Goal: Task Accomplishment & Management: Manage account settings

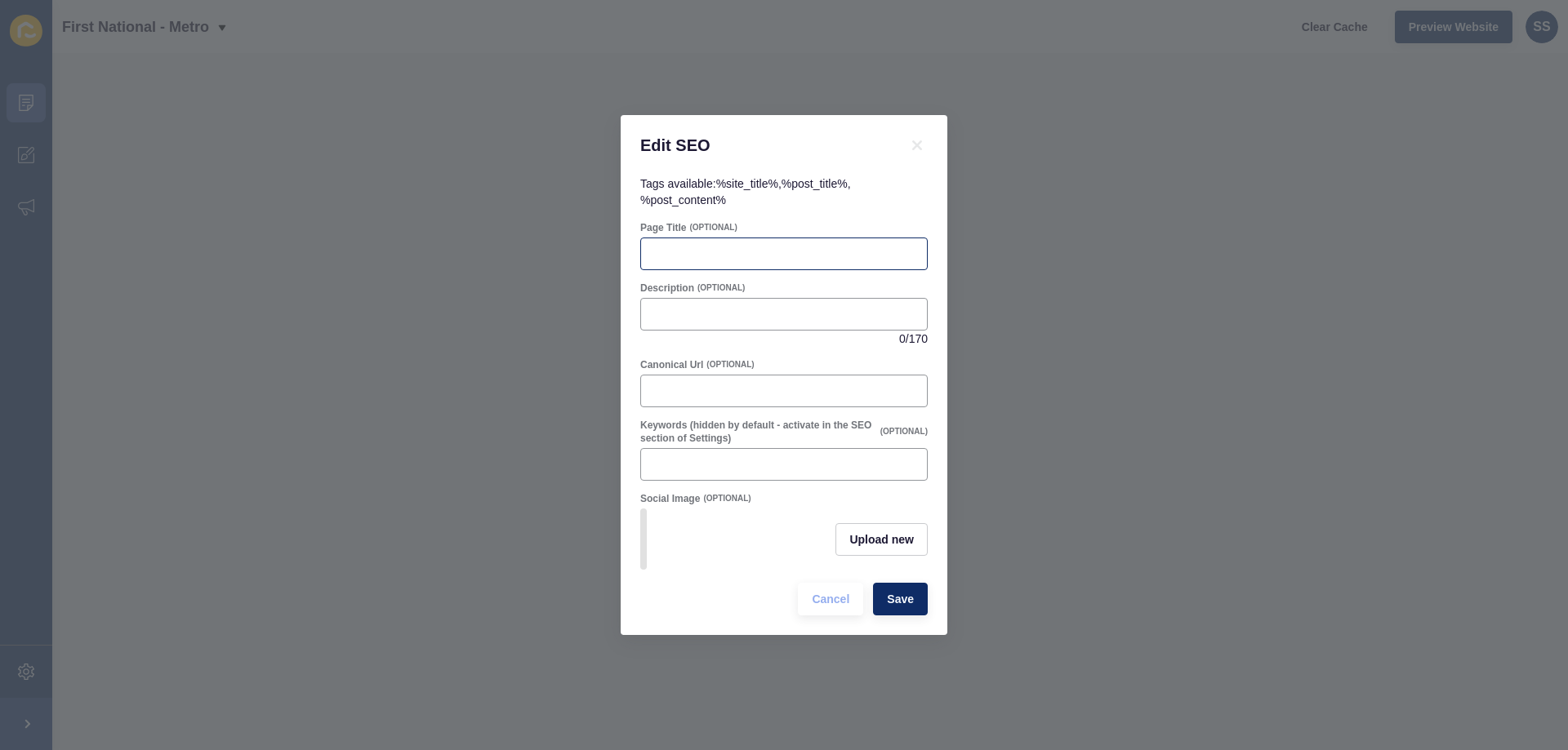
click at [726, 238] on div at bounding box center [784, 253] width 287 height 33
click at [750, 463] on input "Keywords (hidden by default - activate in the SEO section of Settings)" at bounding box center [784, 464] width 267 height 16
type input "Real Estate"
click at [917, 606] on button "Save" at bounding box center [901, 599] width 55 height 33
click at [784, 466] on input "Real Estate" at bounding box center [784, 464] width 267 height 16
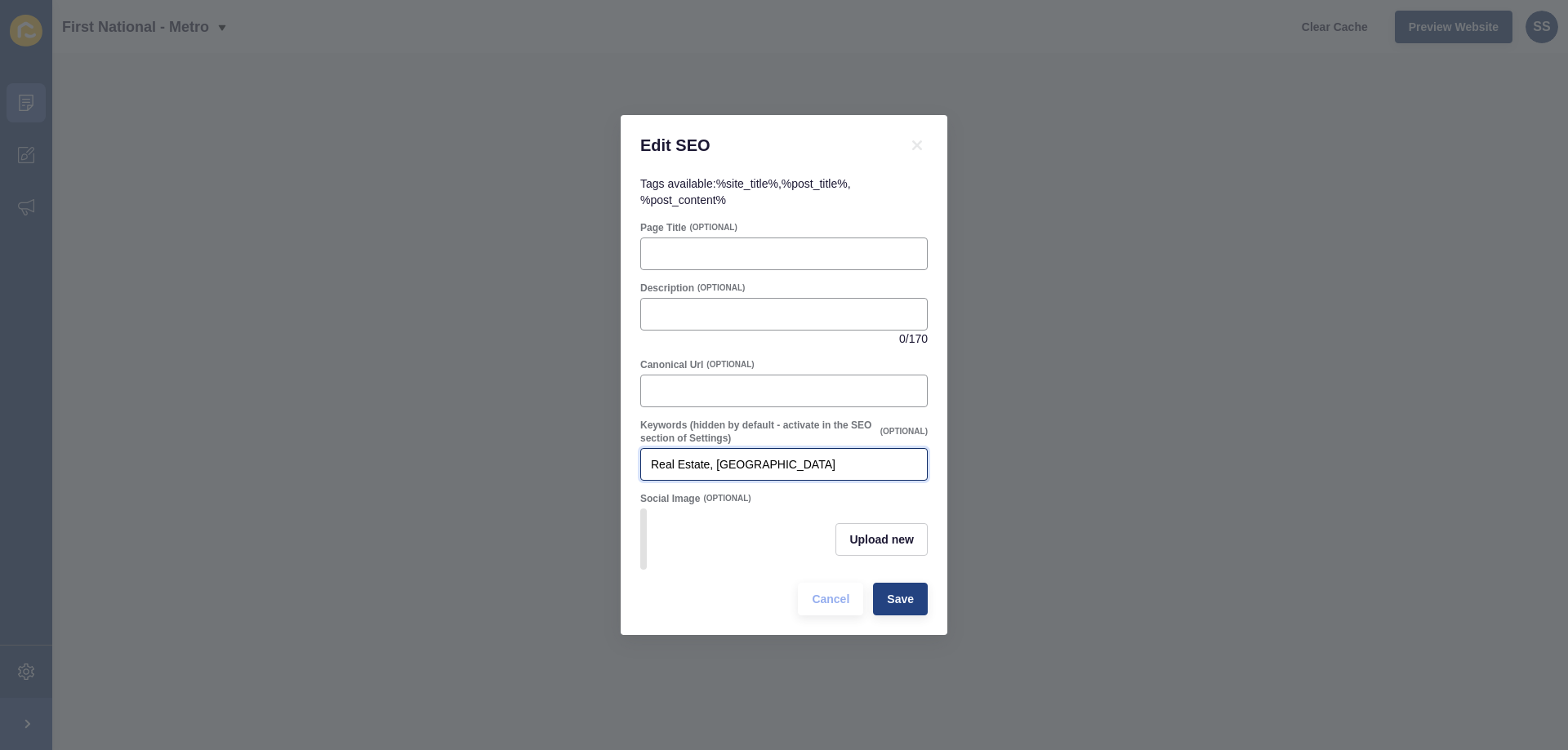
type input "Real Estate, [GEOGRAPHIC_DATA]"
click at [914, 616] on button "Save" at bounding box center [901, 599] width 55 height 33
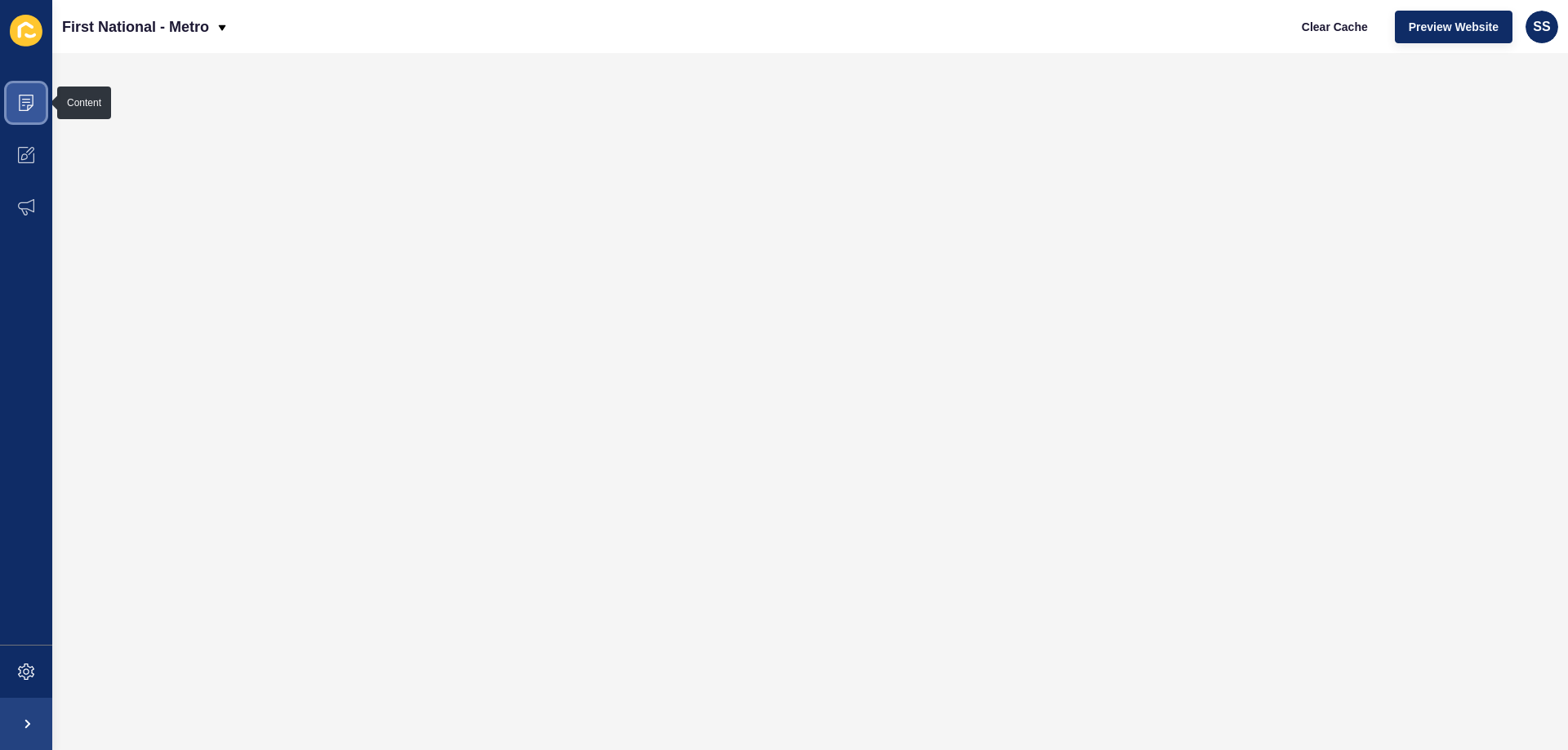
click at [34, 107] on span at bounding box center [26, 102] width 52 height 52
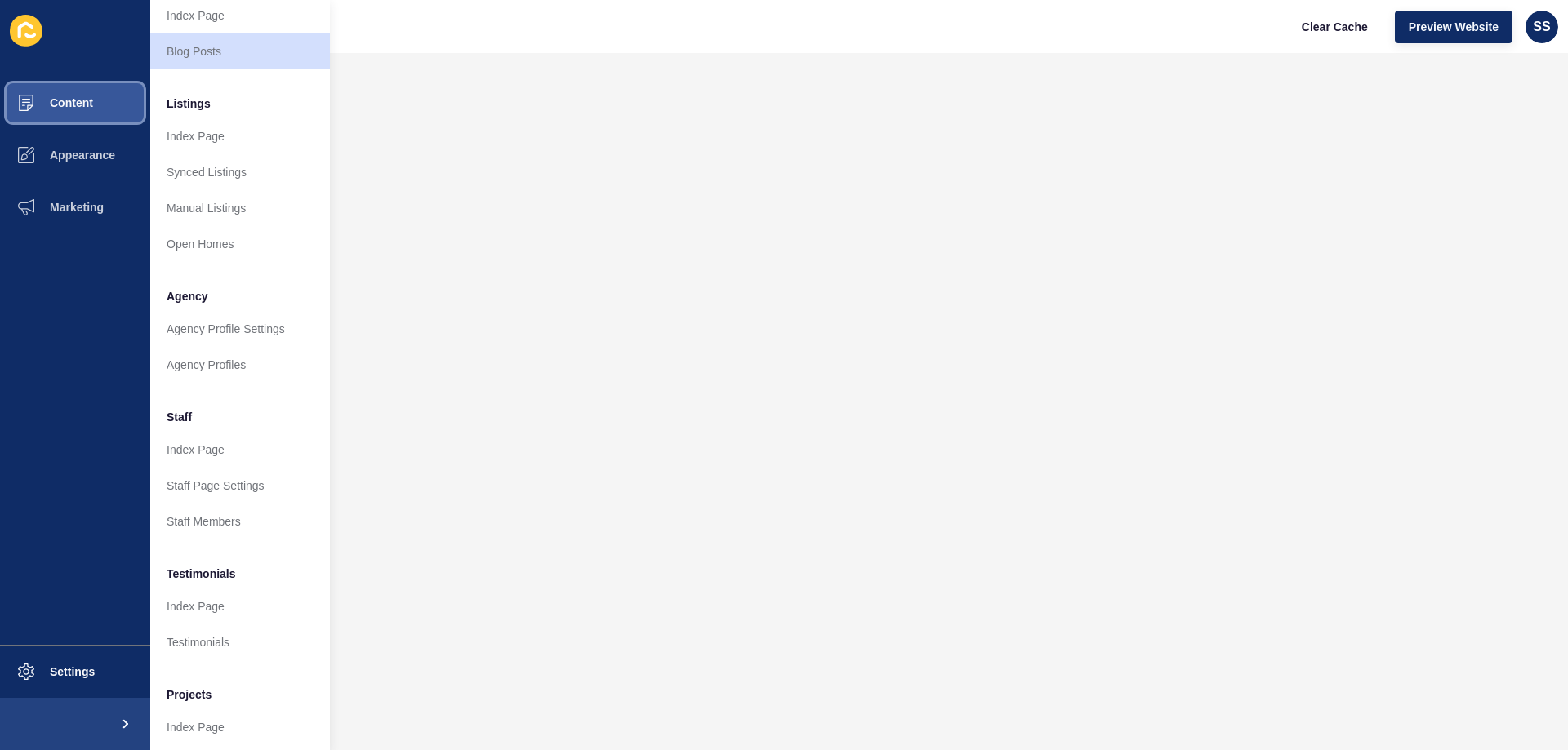
scroll to position [137, 0]
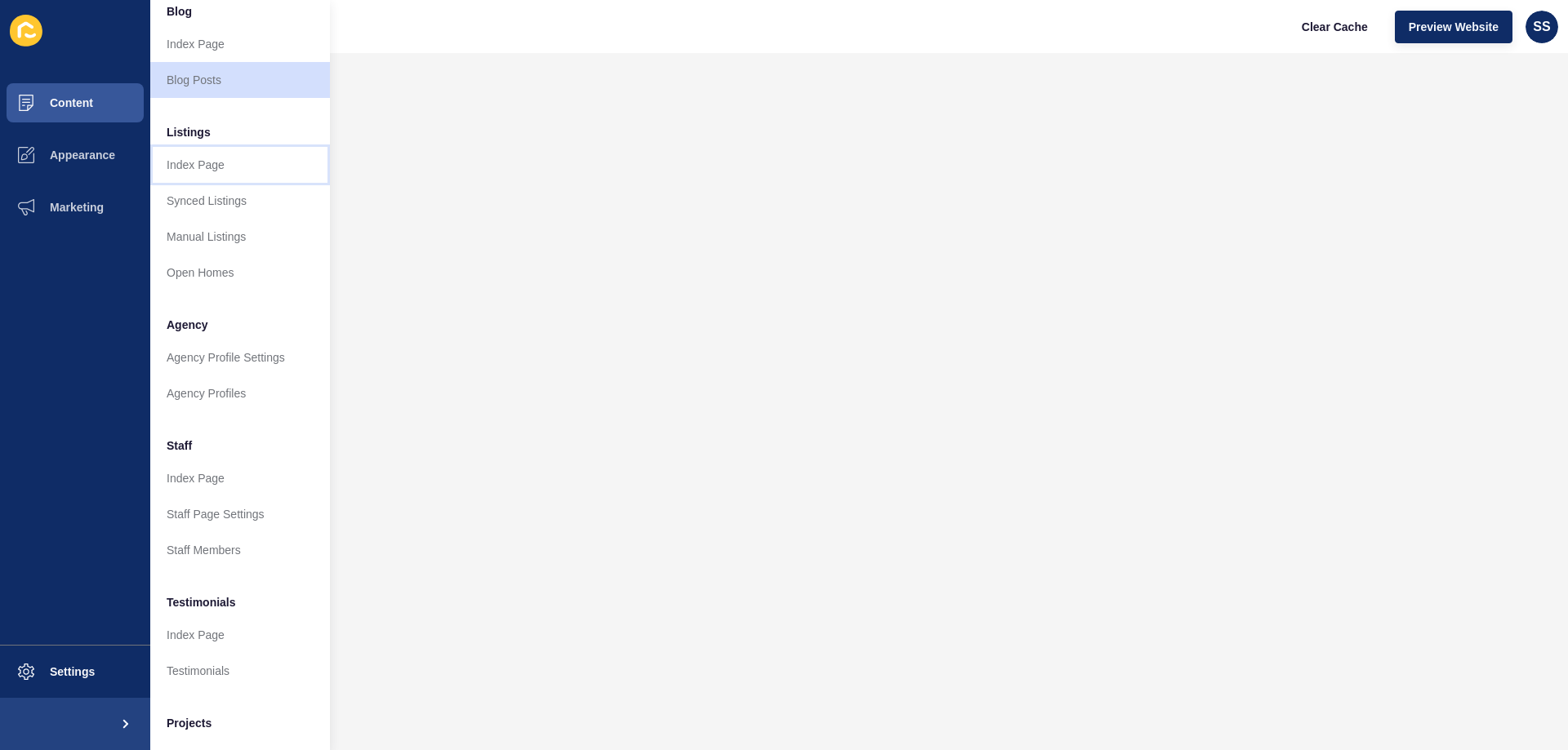
click at [214, 169] on link "Index Page" at bounding box center [240, 165] width 180 height 36
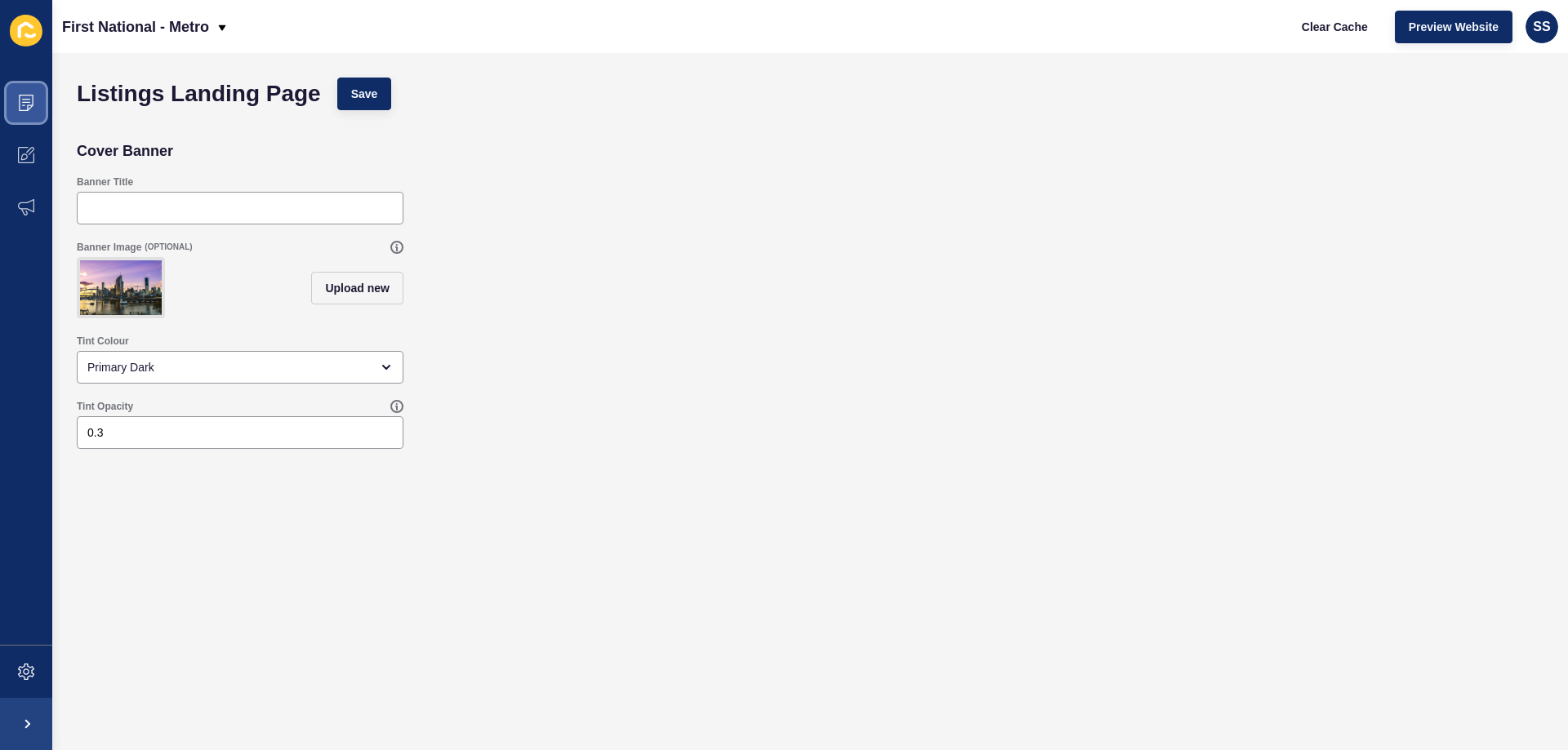
click at [26, 111] on span at bounding box center [26, 102] width 52 height 52
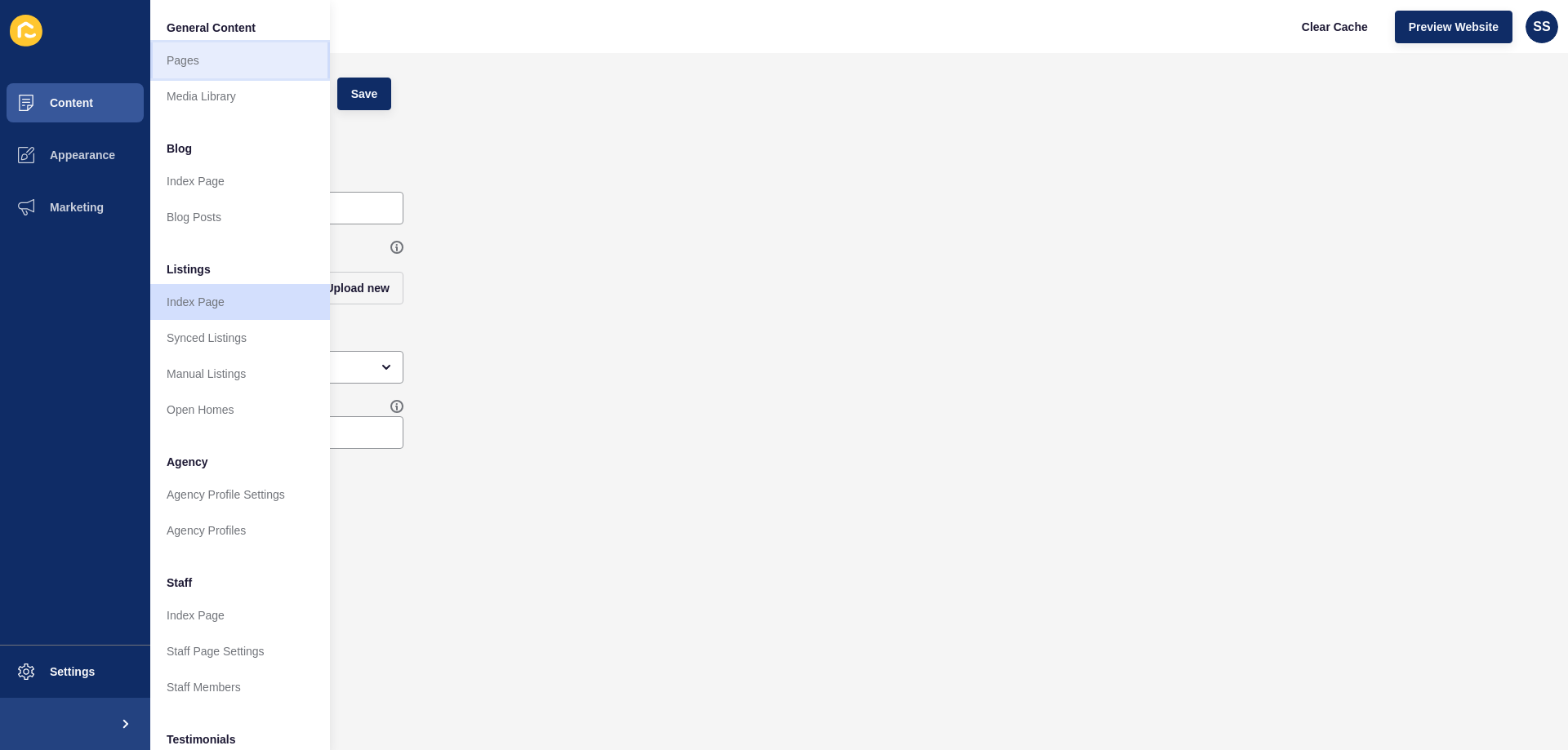
click at [233, 54] on link "Pages" at bounding box center [240, 60] width 180 height 36
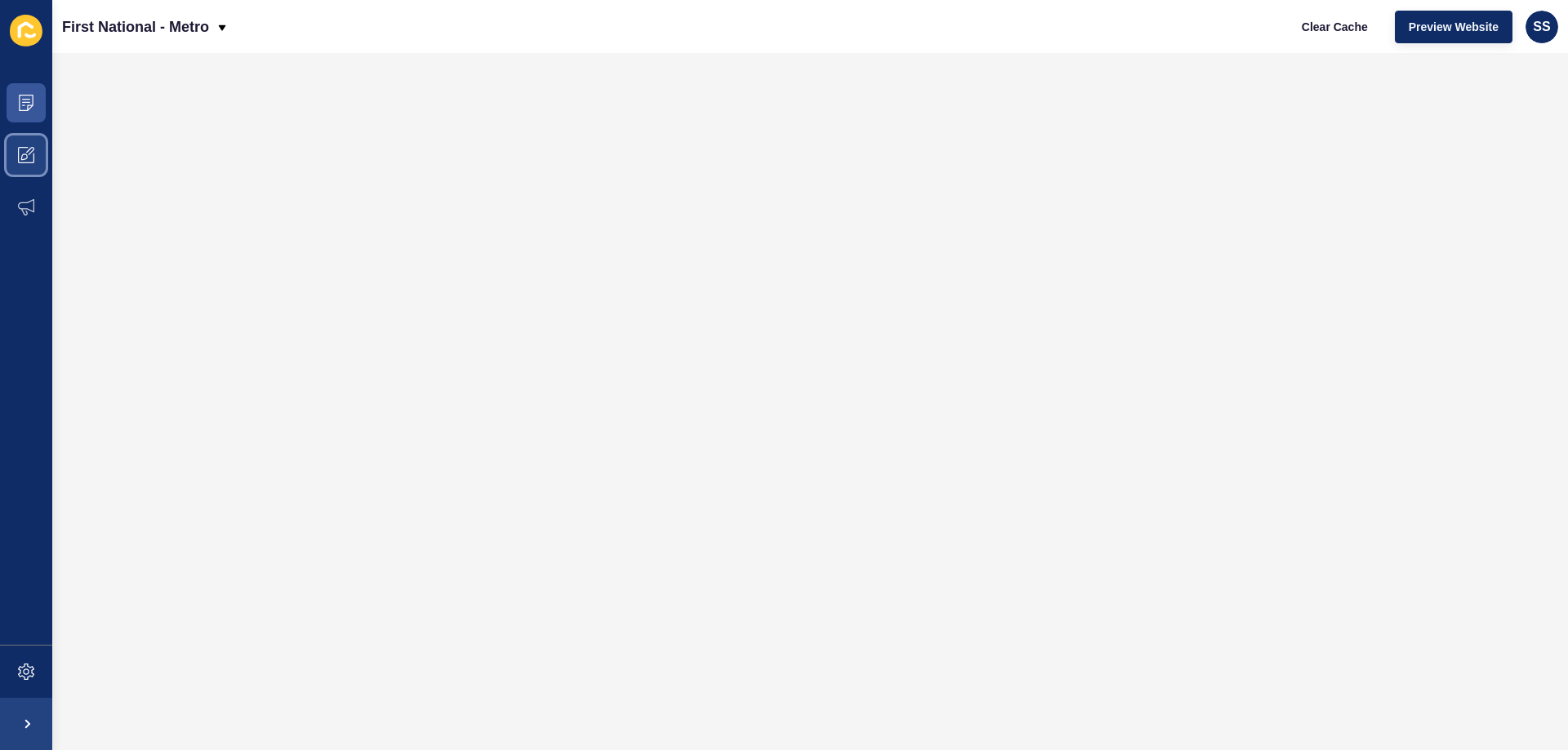
click at [25, 153] on icon at bounding box center [26, 155] width 16 height 16
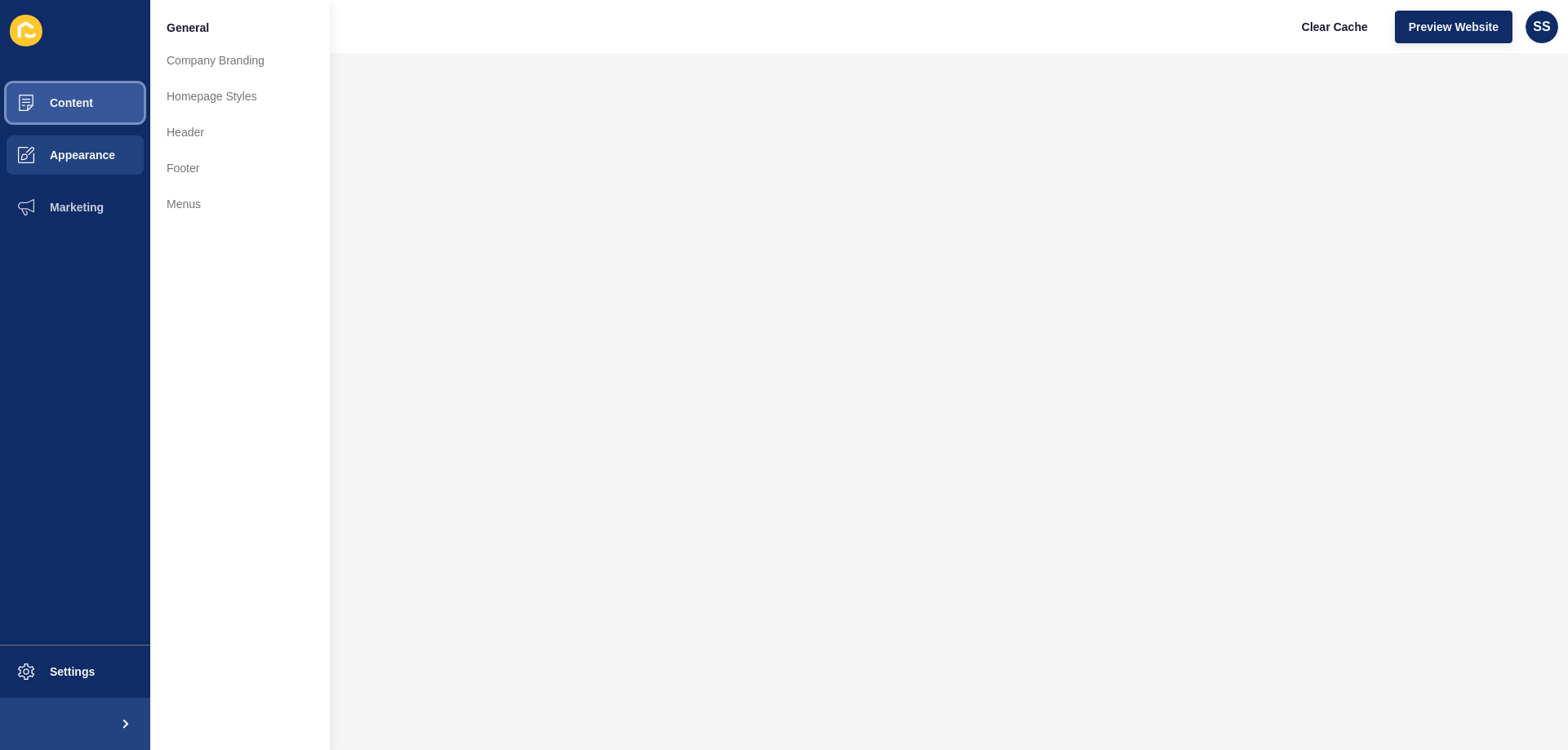
click at [60, 111] on button "Content" at bounding box center [75, 102] width 150 height 52
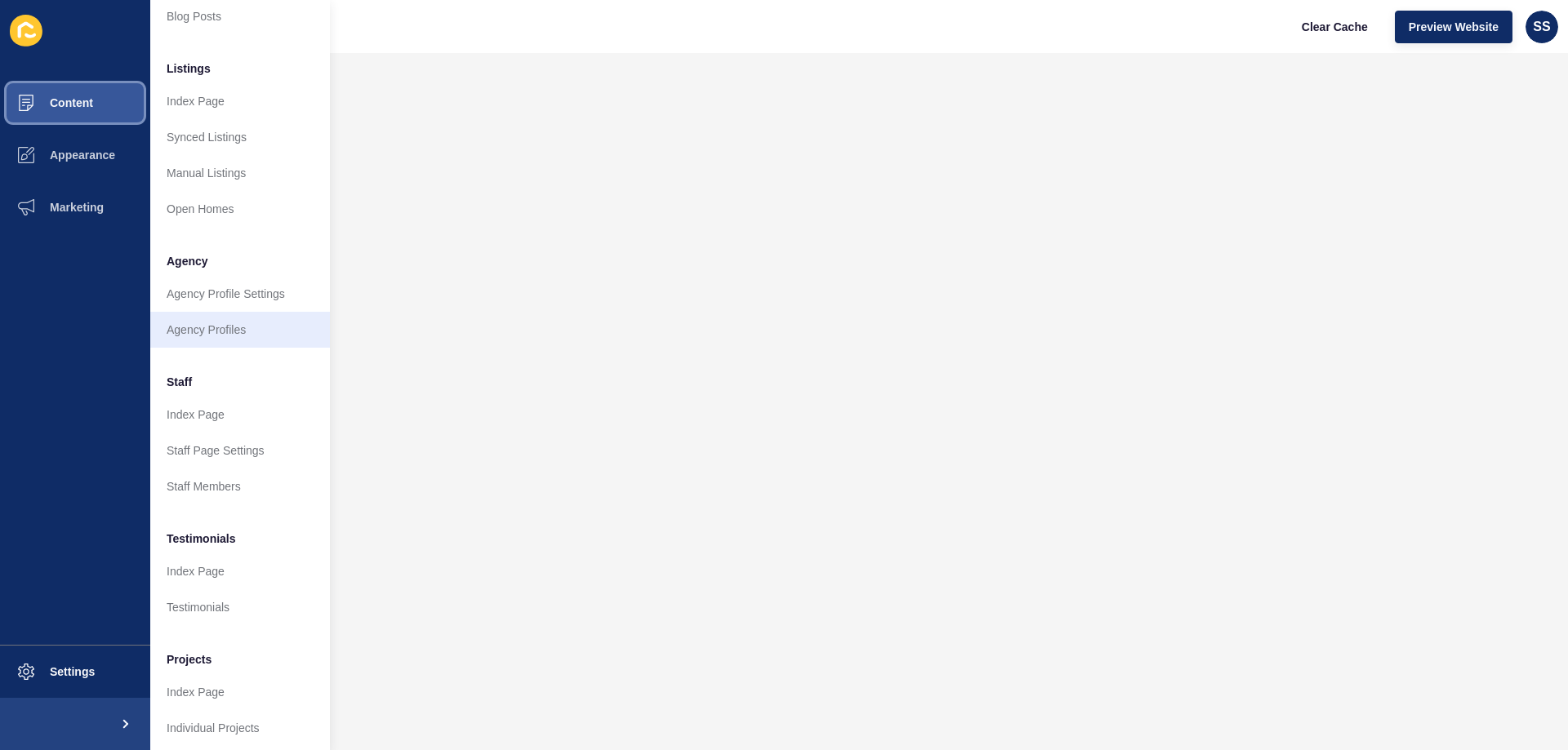
scroll to position [219, 0]
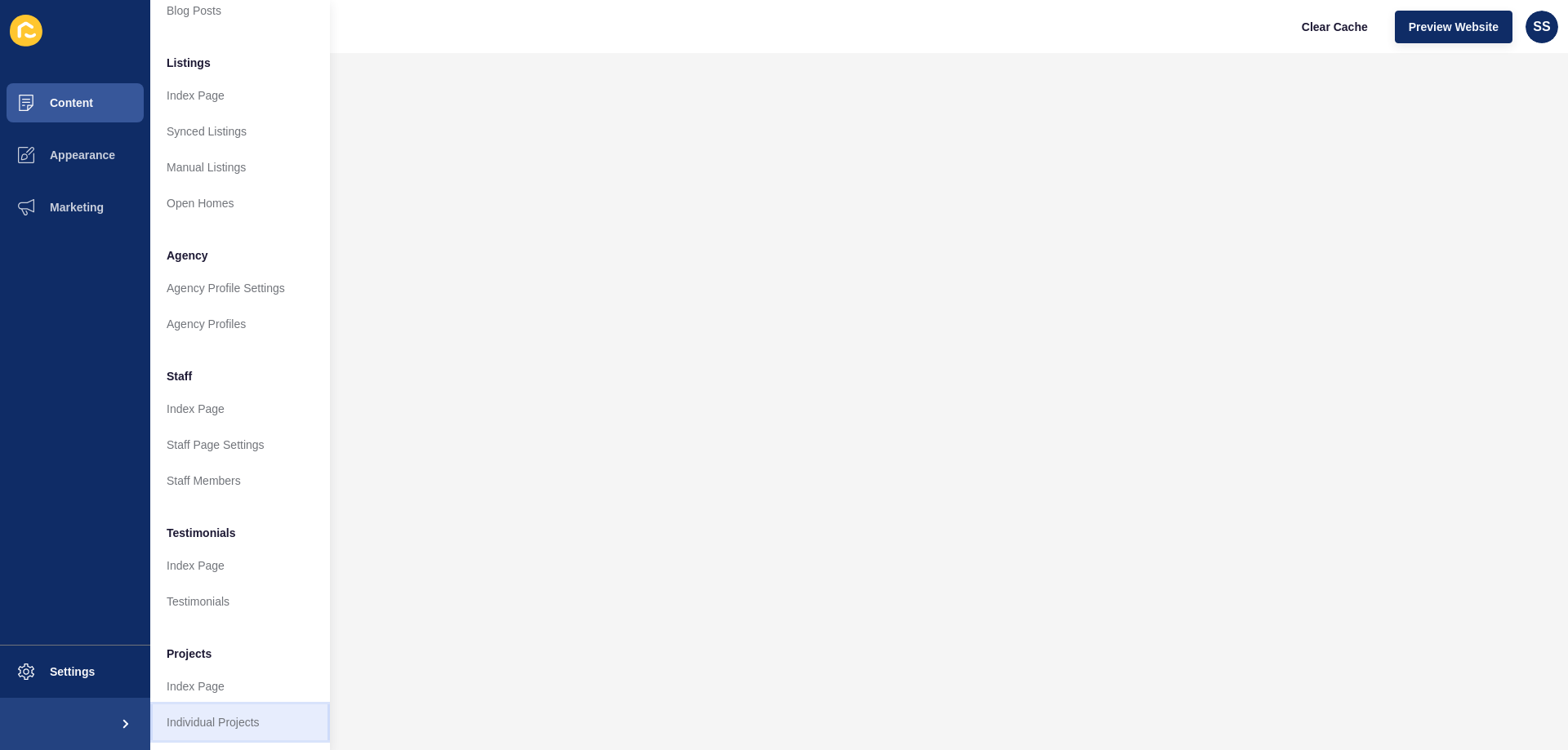
click at [205, 715] on link "Individual Projects" at bounding box center [240, 723] width 180 height 36
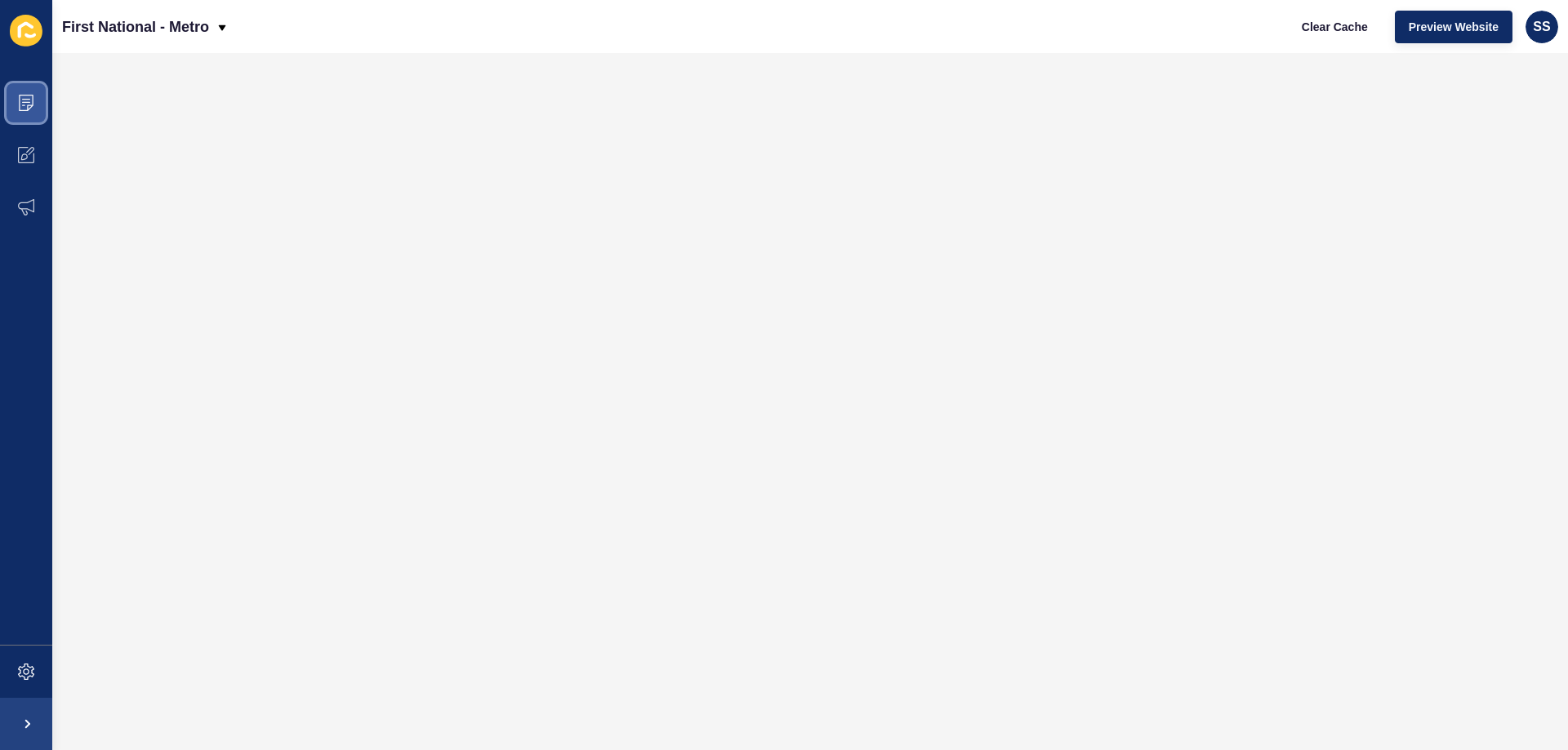
click at [42, 98] on span at bounding box center [26, 102] width 52 height 52
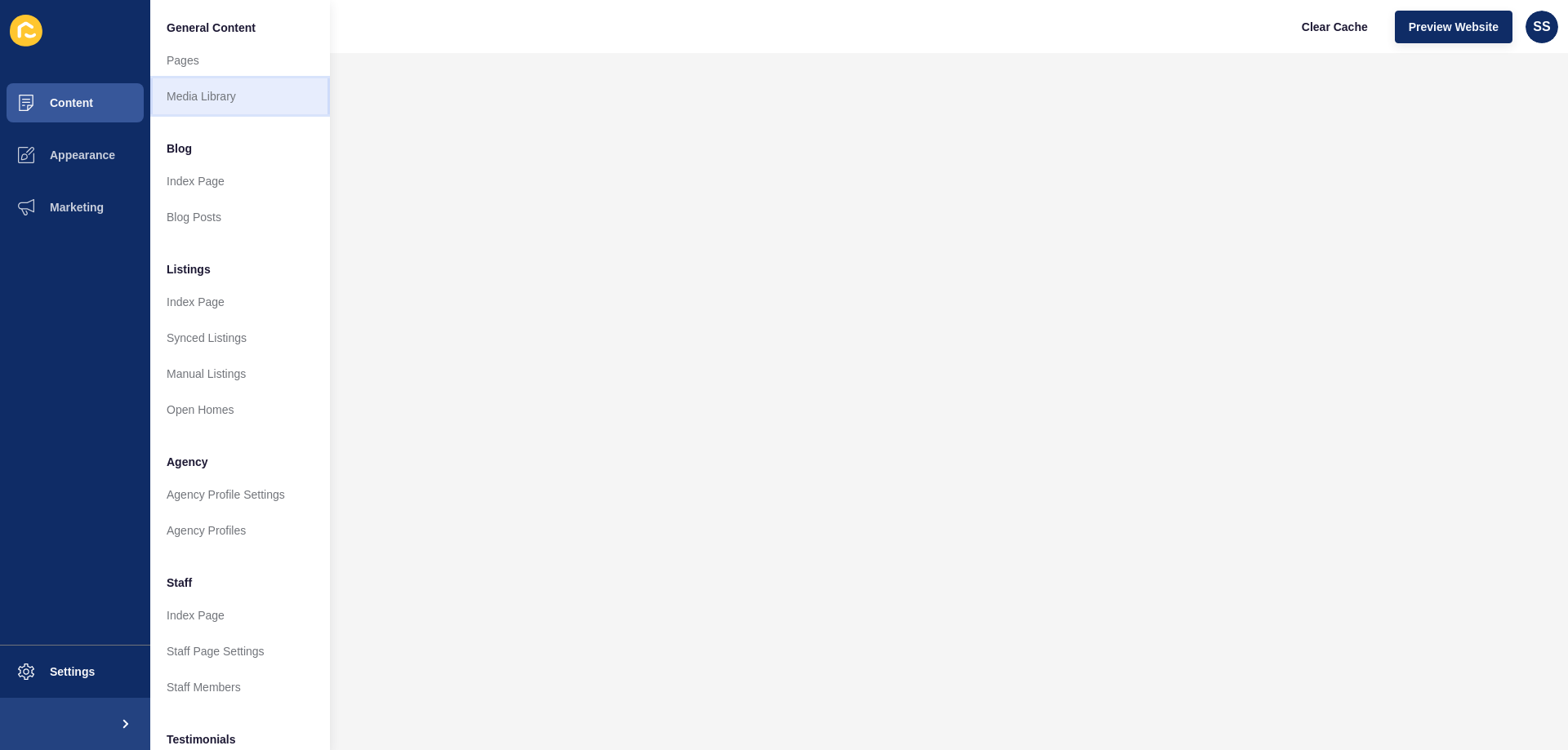
click at [198, 99] on link "Media Library" at bounding box center [240, 96] width 180 height 36
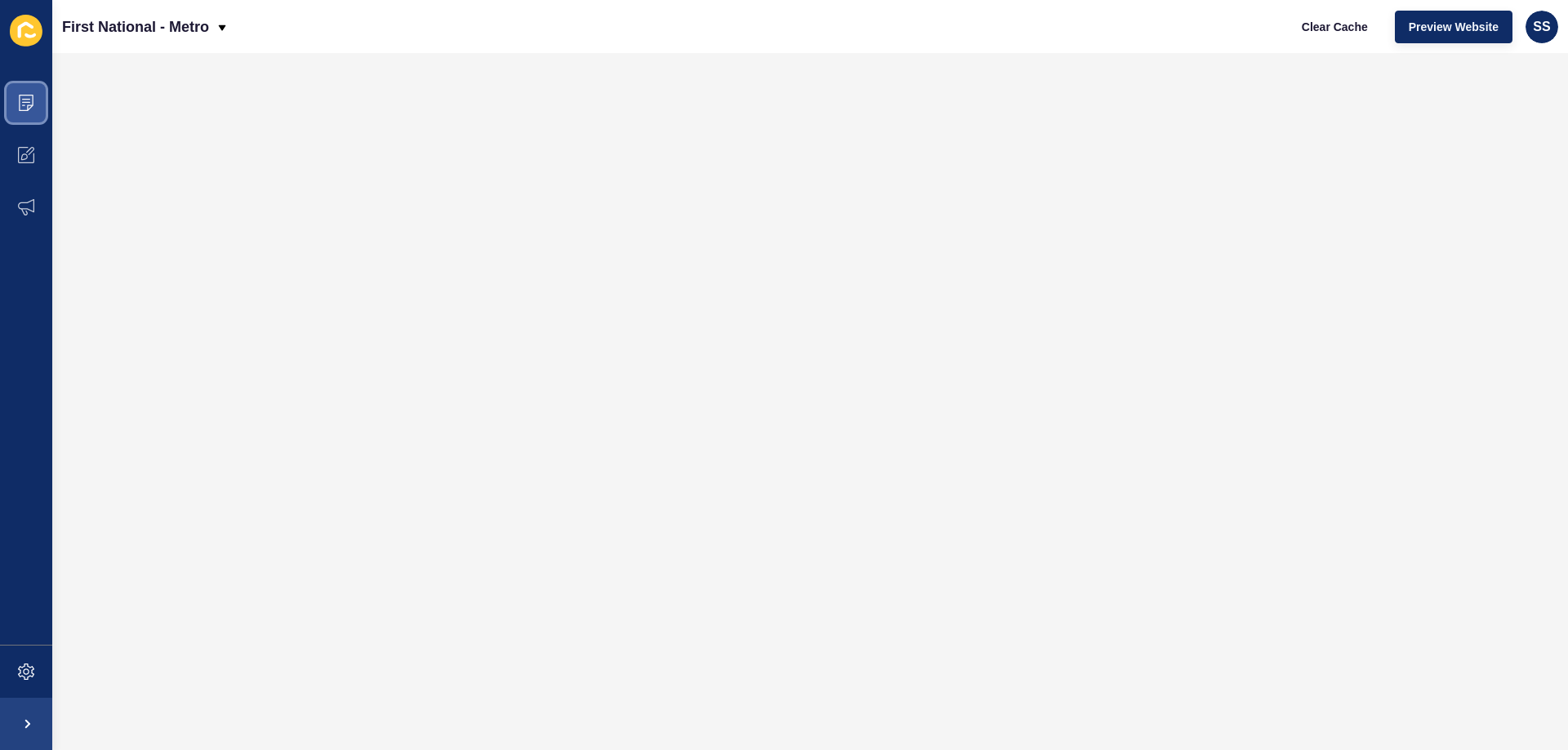
click at [34, 101] on span at bounding box center [26, 102] width 52 height 52
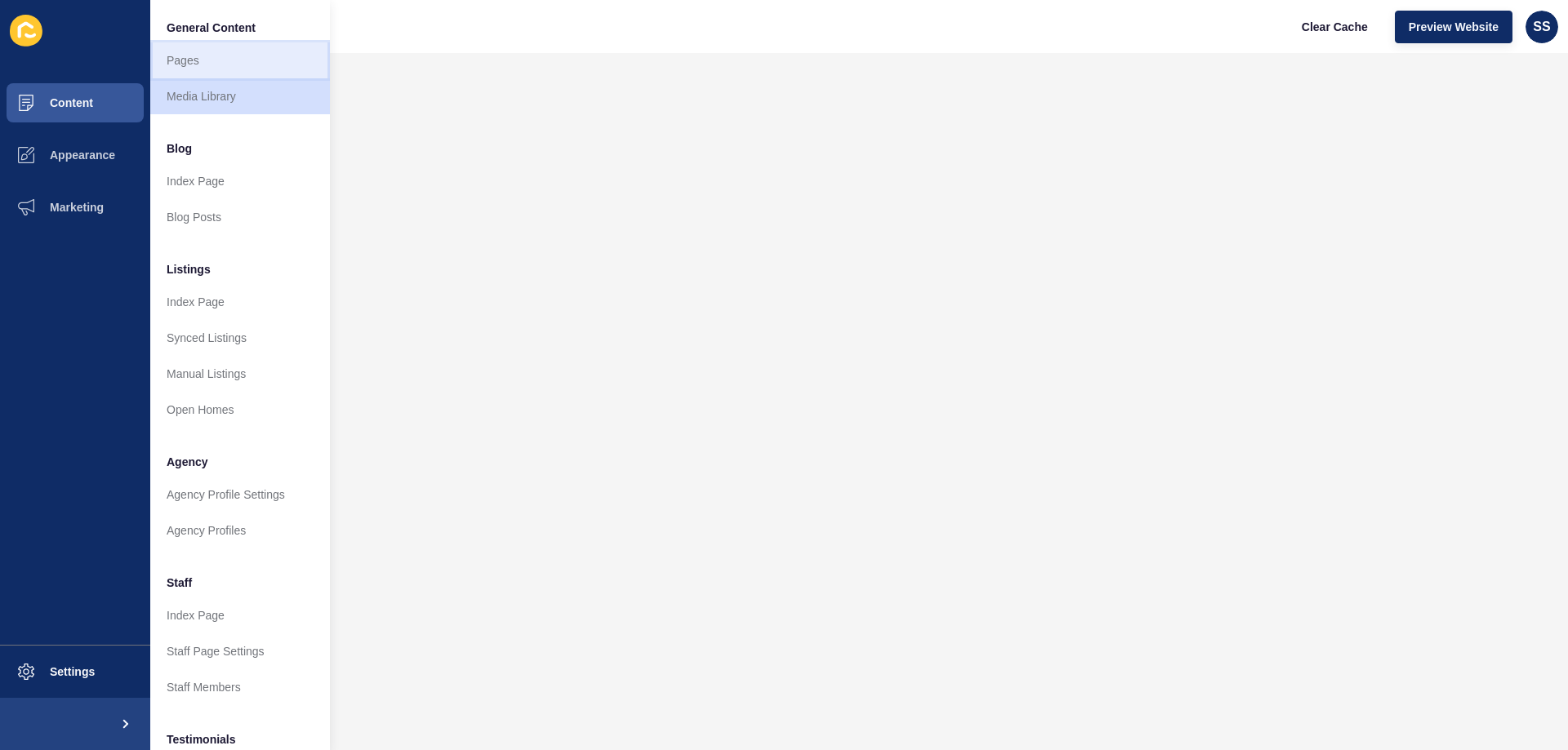
click at [197, 67] on link "Pages" at bounding box center [240, 60] width 180 height 36
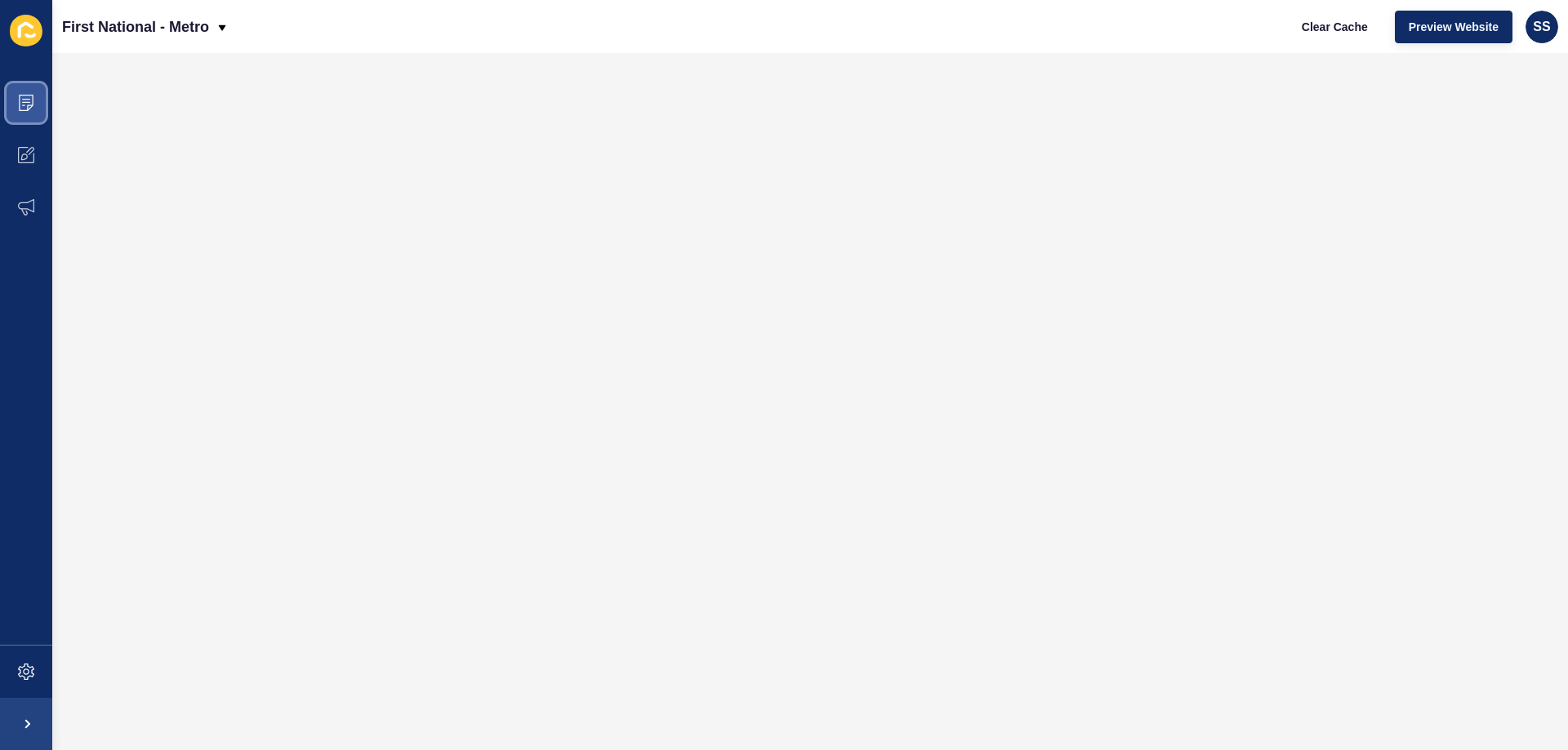
click at [15, 103] on span at bounding box center [26, 102] width 52 height 52
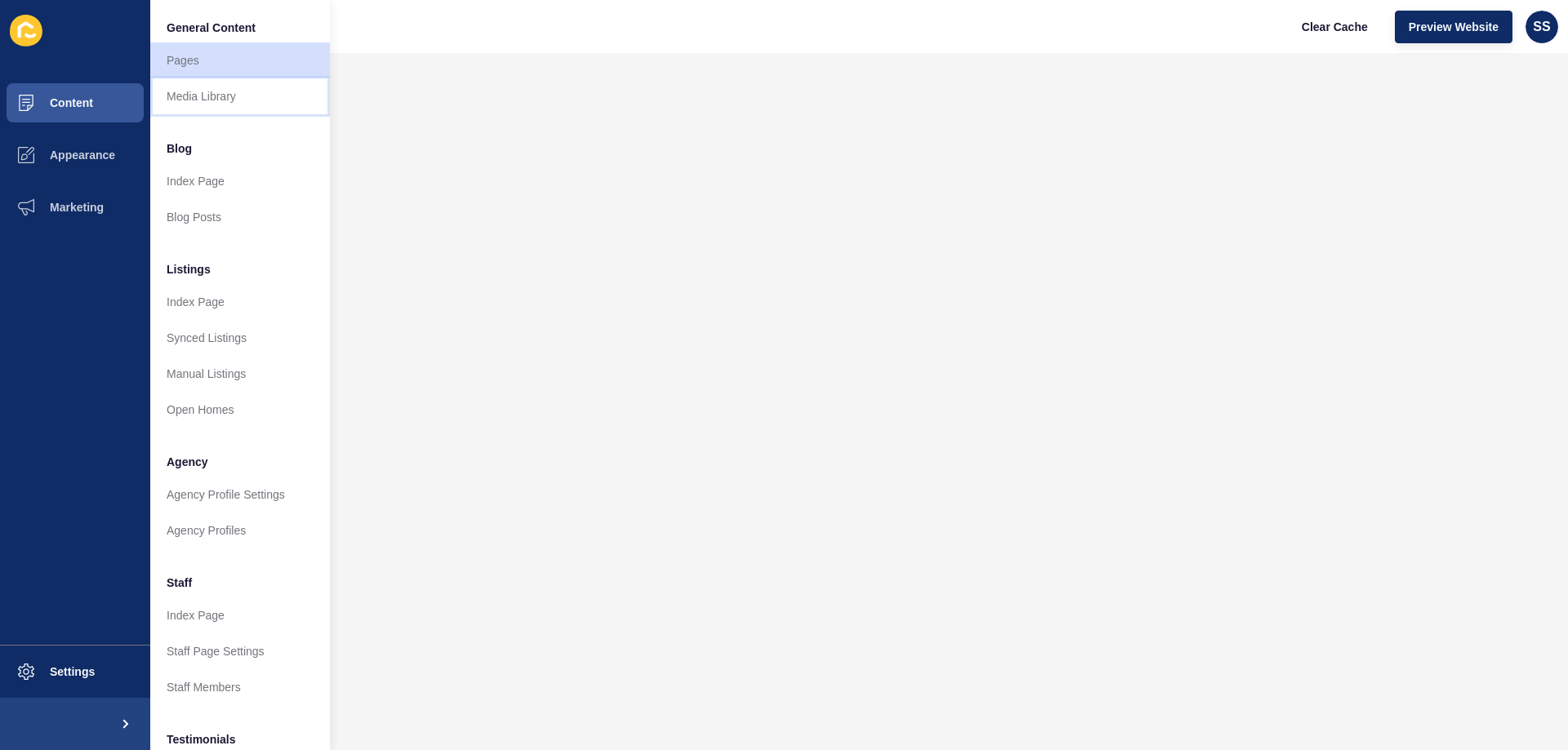
click at [210, 101] on link "Media Library" at bounding box center [240, 96] width 180 height 36
